Goal: Register for event/course

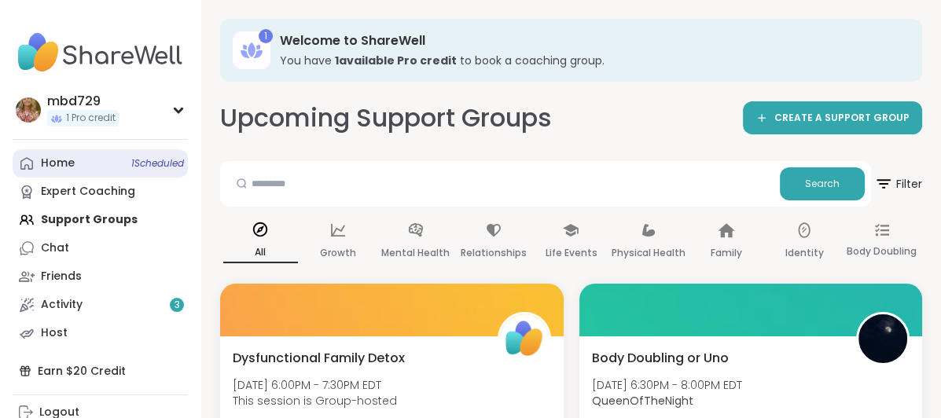
click at [69, 161] on div "Home 1 Scheduled" at bounding box center [58, 164] width 34 height 16
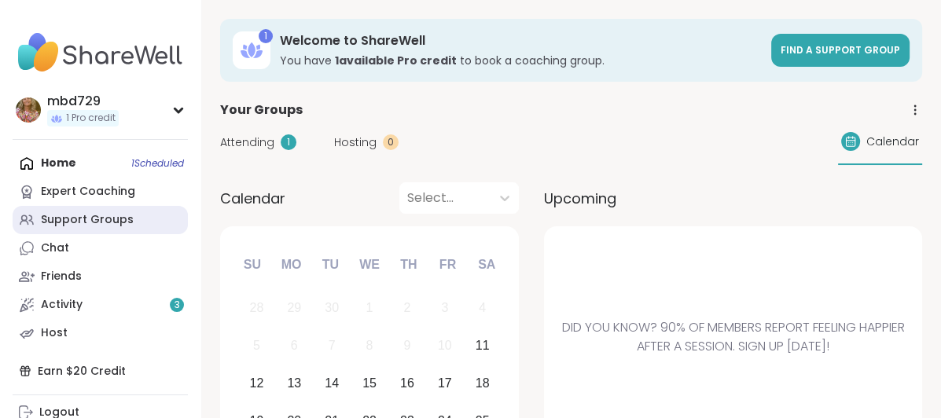
click at [110, 221] on div "Support Groups" at bounding box center [87, 220] width 93 height 16
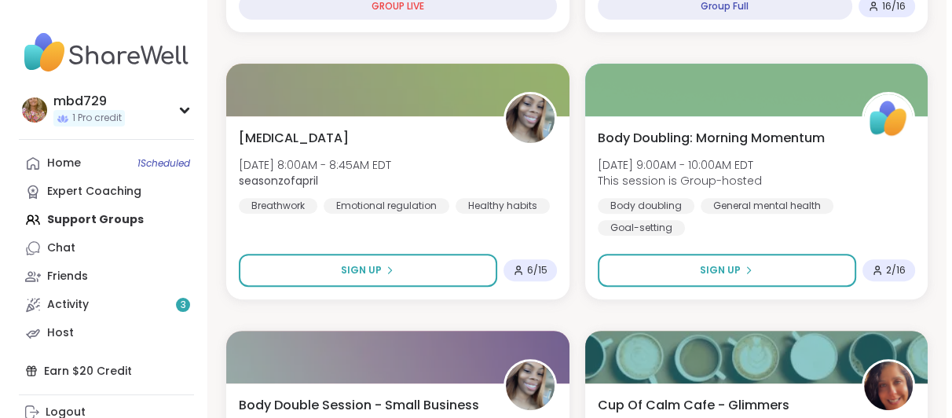
scroll to position [503, 0]
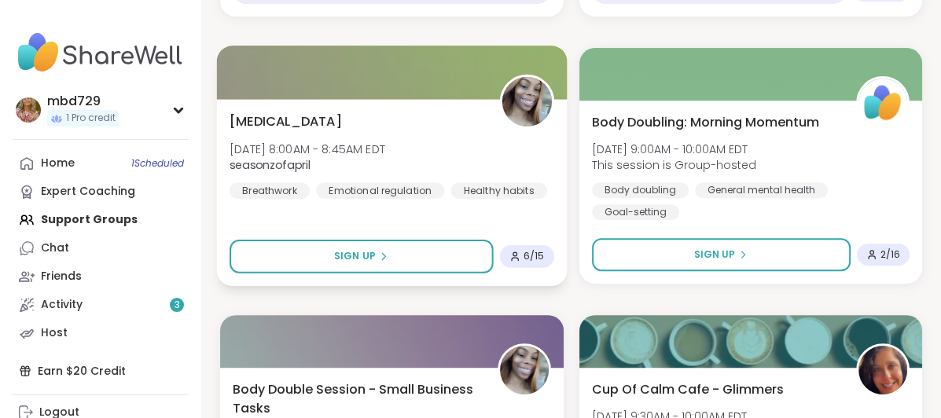
click at [303, 130] on span "[MEDICAL_DATA]" at bounding box center [285, 121] width 112 height 19
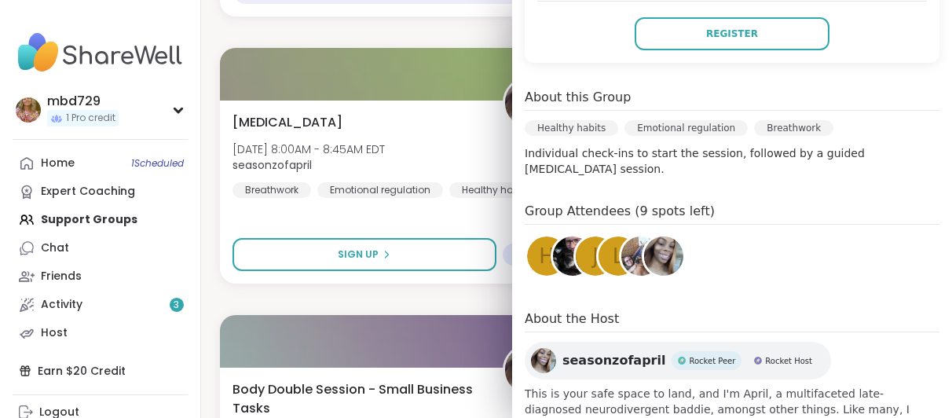
scroll to position [447, 0]
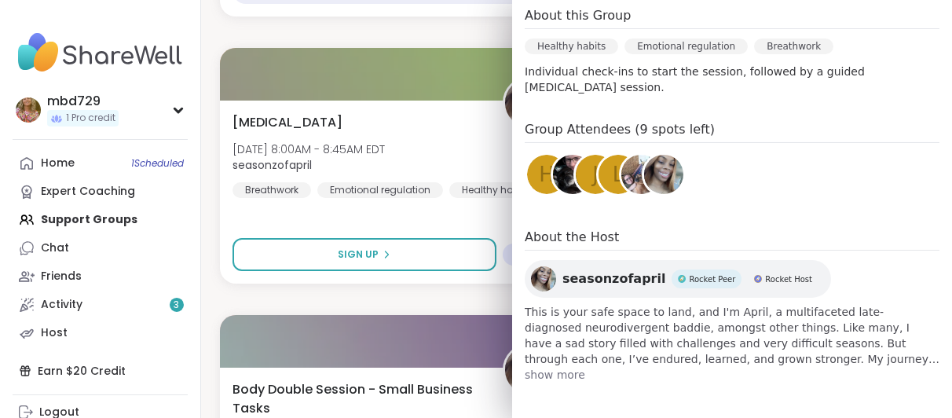
click at [560, 370] on span "show more" at bounding box center [732, 375] width 415 height 16
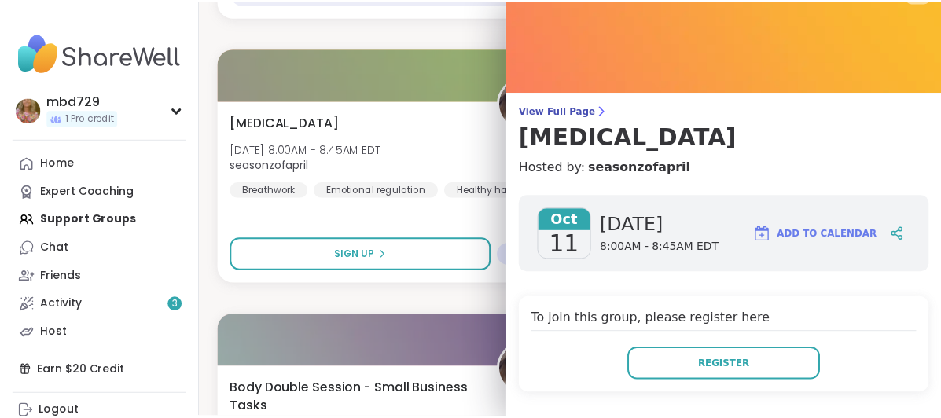
scroll to position [0, 0]
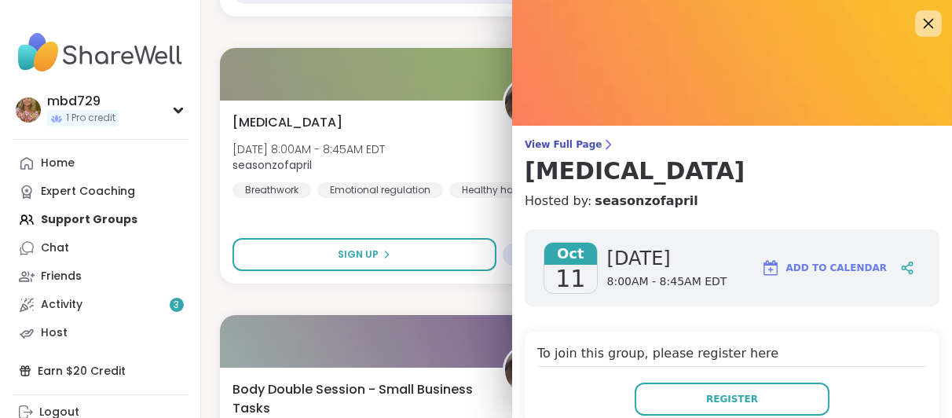
click at [919, 23] on icon at bounding box center [929, 23] width 20 height 20
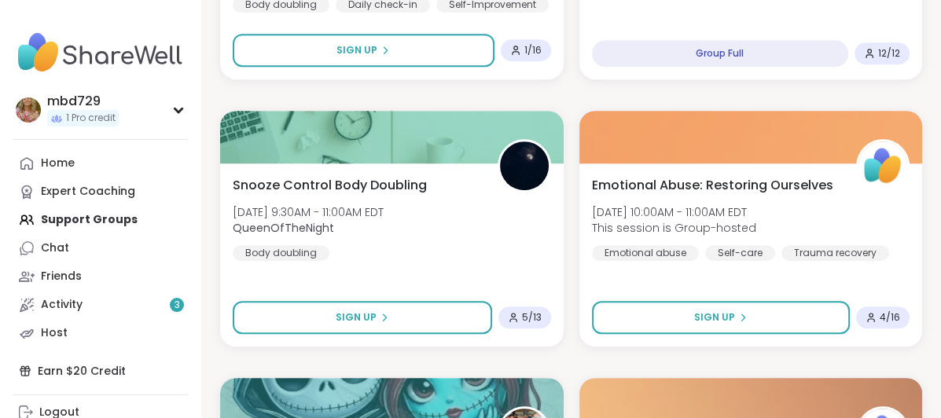
scroll to position [1006, 0]
